Goal: Task Accomplishment & Management: Complete application form

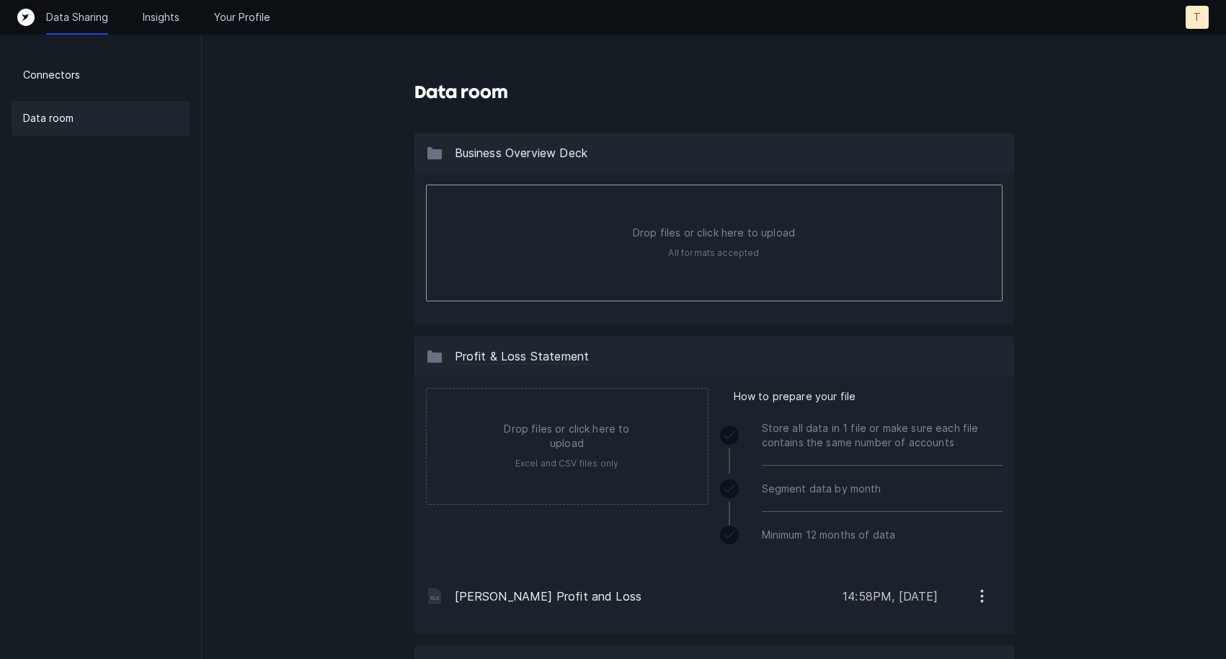
type input "C:\fakepath\Business Plan Summary.pdf"
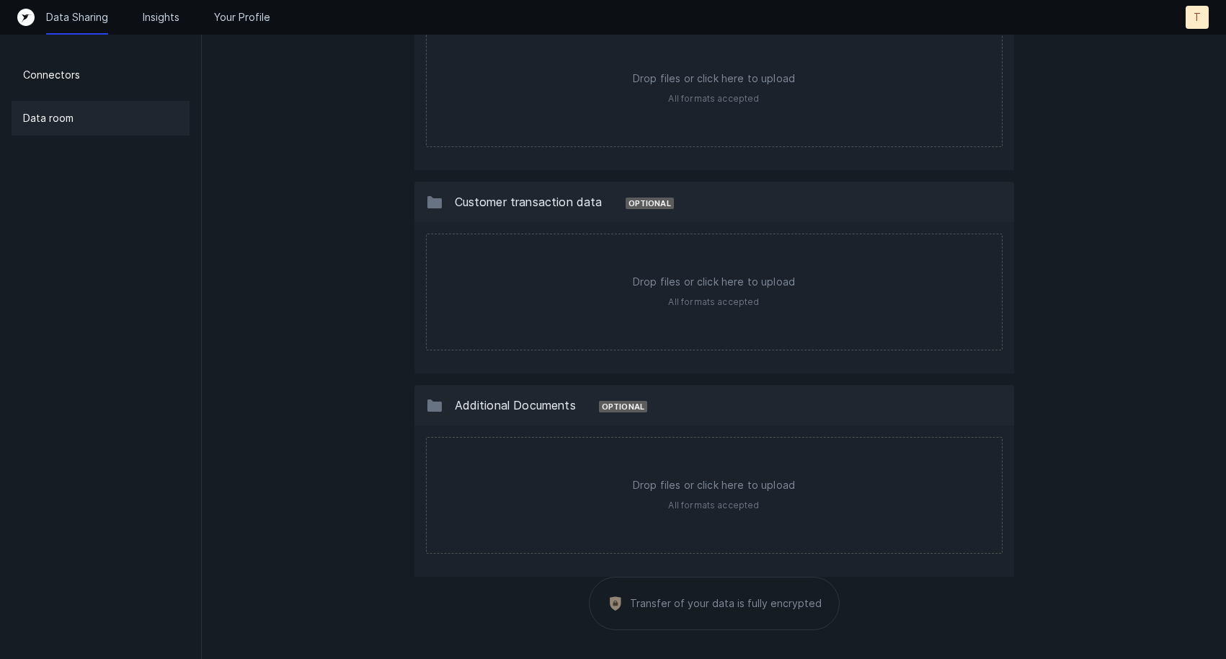
scroll to position [1338, 0]
click at [76, 84] on div "Connectors" at bounding box center [101, 75] width 178 height 35
